Goal: Information Seeking & Learning: Learn about a topic

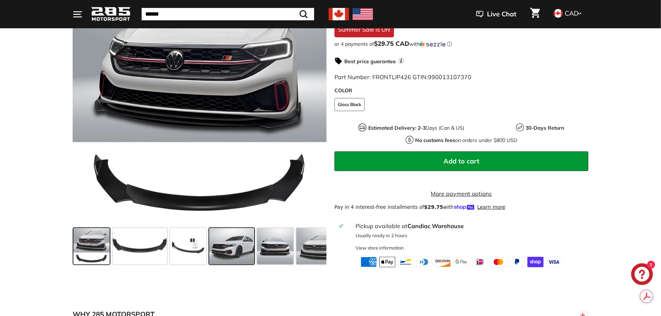
click at [230, 254] on span at bounding box center [231, 246] width 45 height 36
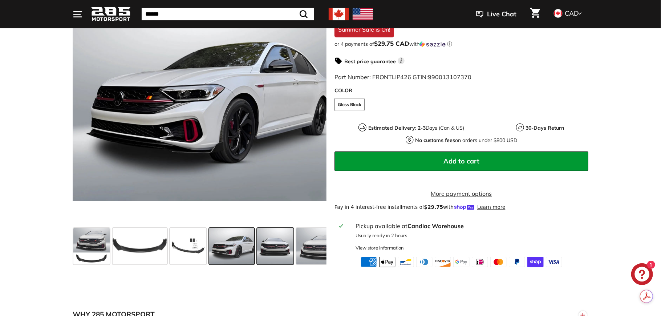
click at [272, 253] on span at bounding box center [275, 246] width 36 height 36
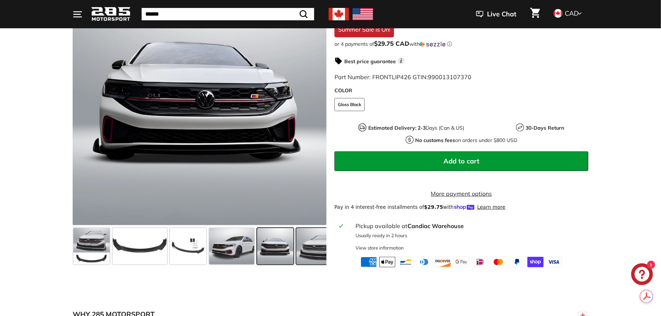
click at [325, 248] on span at bounding box center [317, 246] width 43 height 36
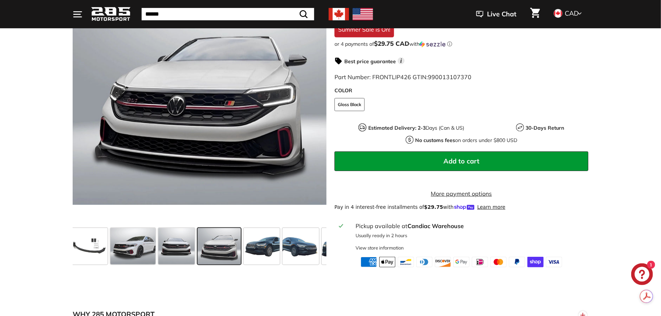
scroll to position [0, 118]
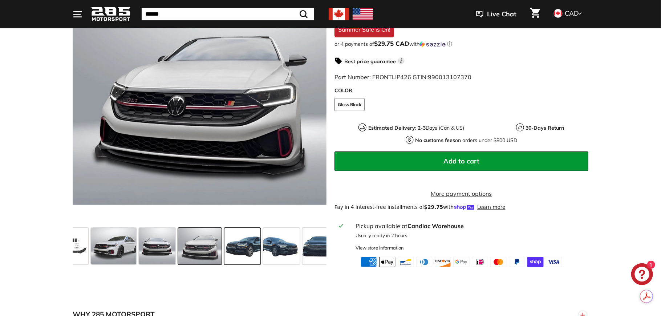
click at [236, 252] on span at bounding box center [242, 246] width 36 height 36
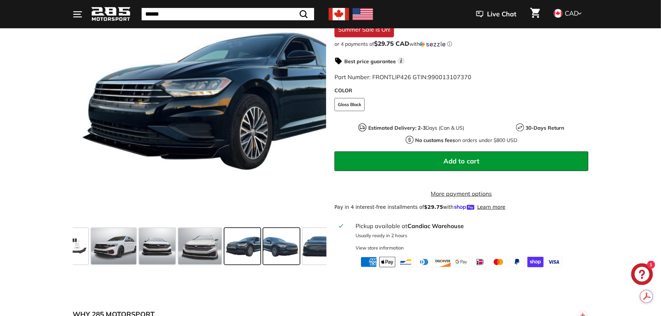
click at [270, 251] on span at bounding box center [281, 246] width 36 height 36
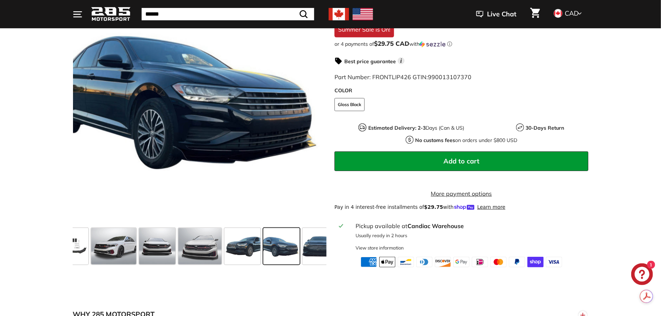
click at [295, 251] on span at bounding box center [281, 246] width 36 height 36
click at [306, 250] on span at bounding box center [320, 246] width 36 height 36
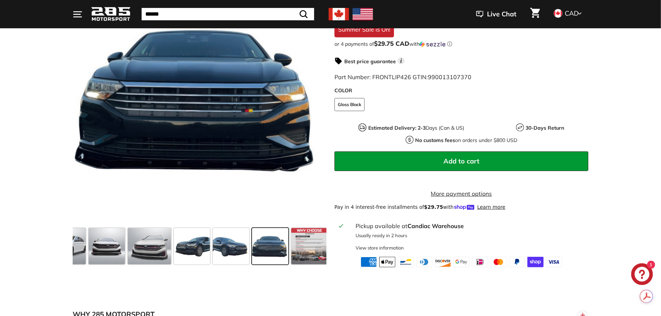
scroll to position [0, 171]
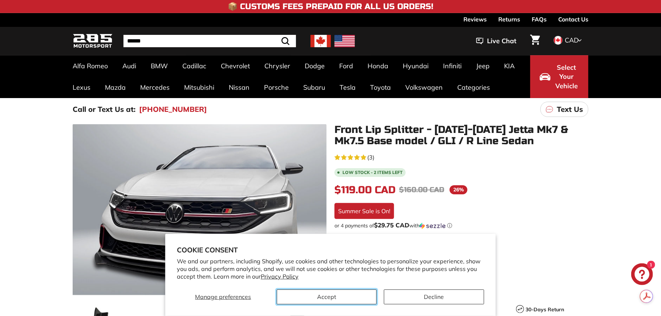
click at [332, 295] on button "Accept" at bounding box center [327, 296] width 100 height 15
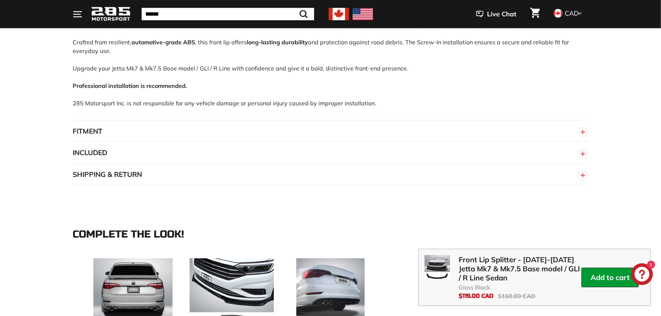
scroll to position [508, 0]
click at [88, 129] on button "FITMENT" at bounding box center [331, 132] width 516 height 22
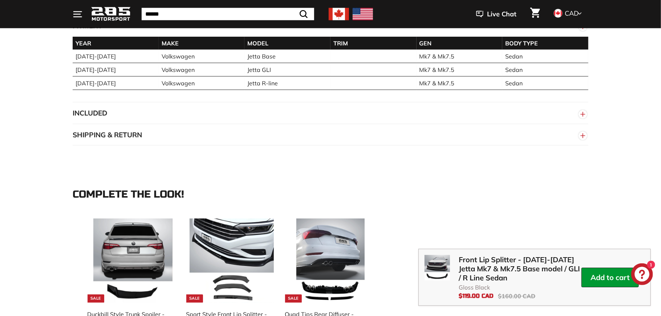
scroll to position [617, 0]
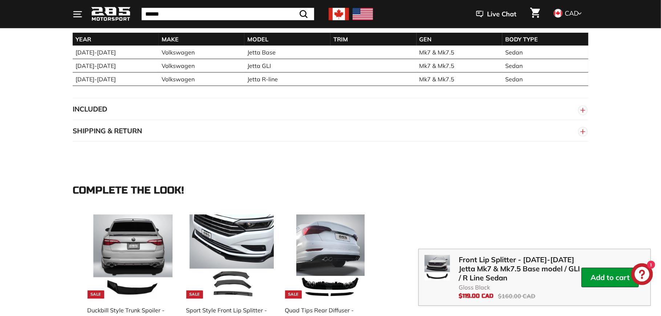
click at [83, 113] on button "INCLUDED" at bounding box center [331, 109] width 516 height 22
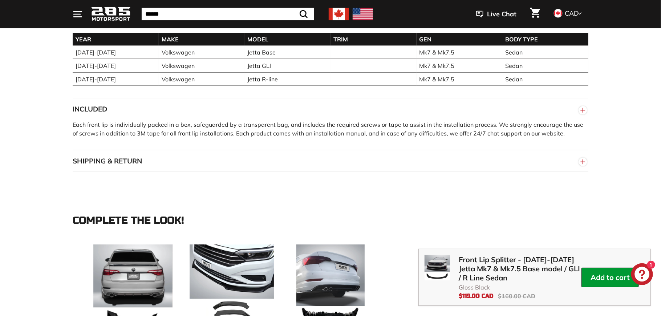
click at [81, 150] on div "Each front lip is individually packed in a box, safeguarded by a transparent ba…" at bounding box center [331, 135] width 516 height 30
click at [80, 159] on button "SHIPPING & RETURN" at bounding box center [331, 161] width 516 height 22
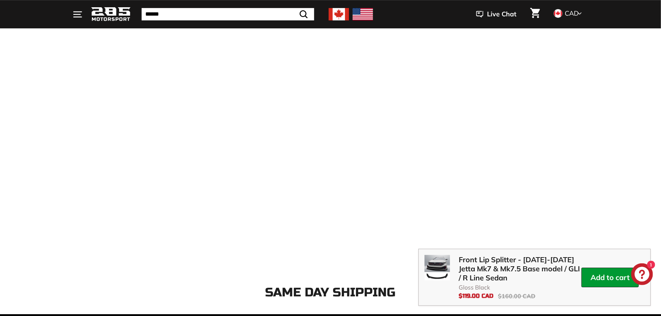
scroll to position [1343, 0]
